Goal: Information Seeking & Learning: Learn about a topic

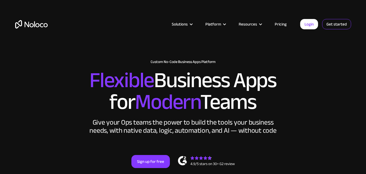
click at [336, 24] on link "Get started" at bounding box center [336, 24] width 29 height 10
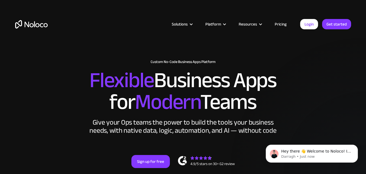
click at [277, 26] on link "Pricing" at bounding box center [280, 24] width 25 height 7
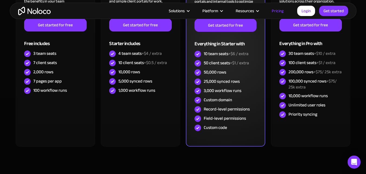
scroll to position [108, 0]
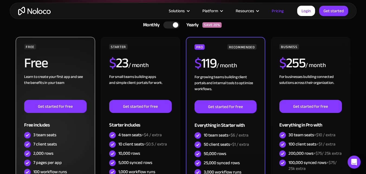
click at [68, 128] on div "Free includes" at bounding box center [55, 122] width 62 height 18
click at [73, 76] on div "Learn to create your first app and see the benefits in your team ‍" at bounding box center [55, 87] width 62 height 26
click at [71, 124] on div "Free includes" at bounding box center [55, 122] width 62 height 18
